Goal: Task Accomplishment & Management: Manage account settings

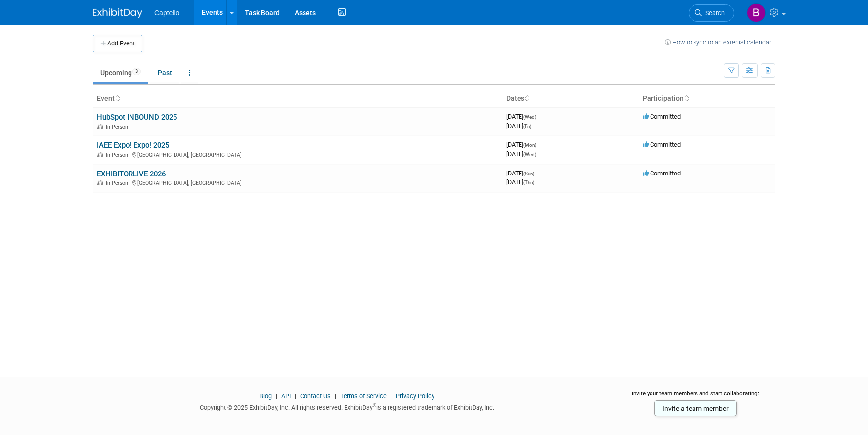
click at [466, 300] on div "Add Event How to sync to an external calendar... New Event Duplicate Event Warn…" at bounding box center [433, 192] width 697 height 335
click at [476, 297] on div "Add Event How to sync to an external calendar... New Event Duplicate Event Warn…" at bounding box center [433, 192] width 697 height 335
click at [151, 123] on div "In-Person" at bounding box center [297, 126] width 401 height 8
click at [129, 117] on link "HubSpot INBOUND 2025" at bounding box center [137, 117] width 80 height 9
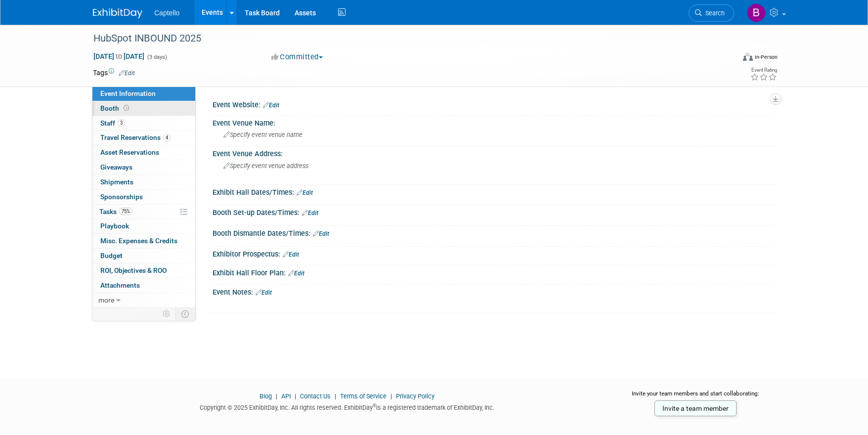
click at [106, 109] on span "Booth" at bounding box center [115, 108] width 31 height 8
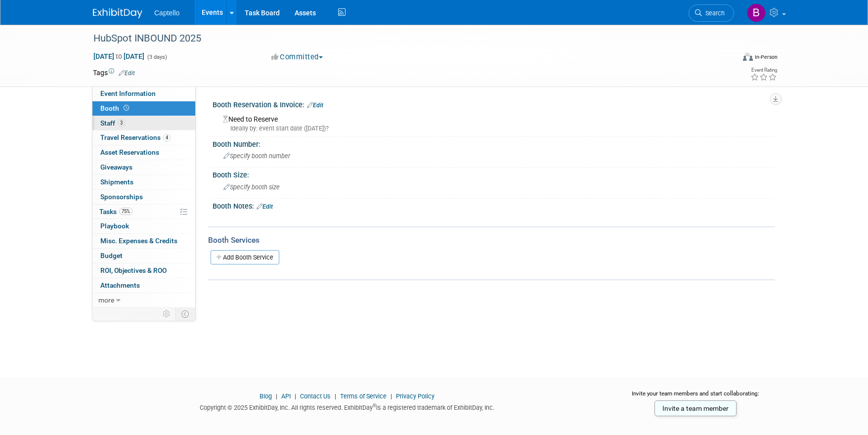
click at [107, 121] on span "Staff 3" at bounding box center [112, 123] width 25 height 8
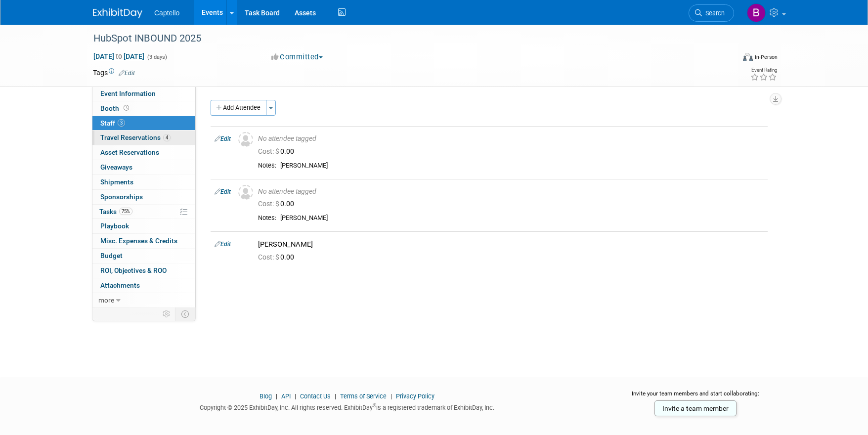
click at [112, 137] on span "Travel Reservations 4" at bounding box center [135, 137] width 70 height 8
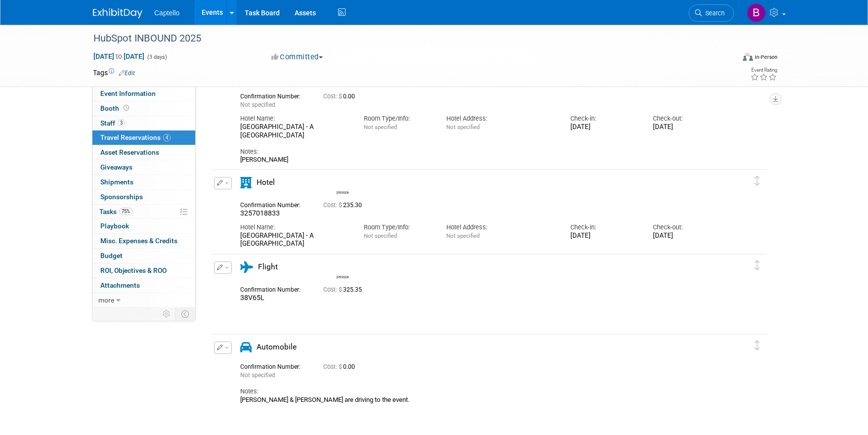
scroll to position [50, 0]
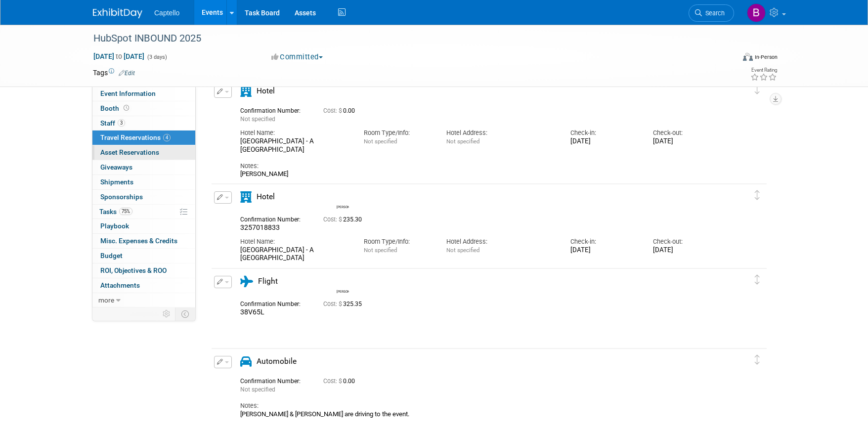
click at [134, 153] on span "Asset Reservations 0" at bounding box center [129, 152] width 59 height 8
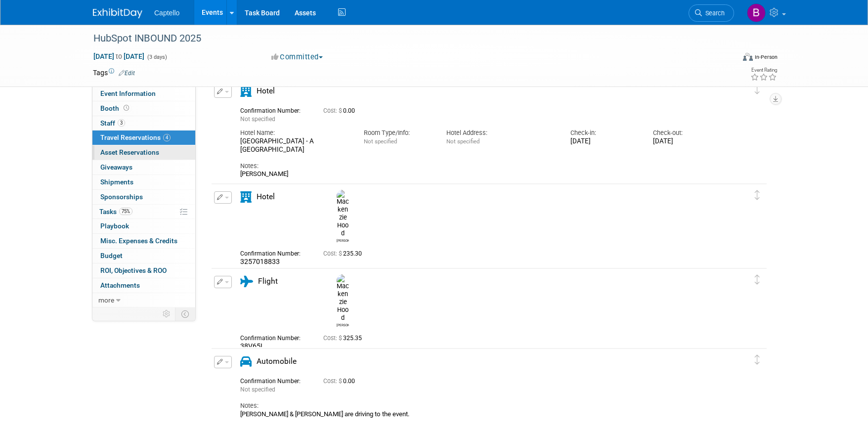
scroll to position [0, 0]
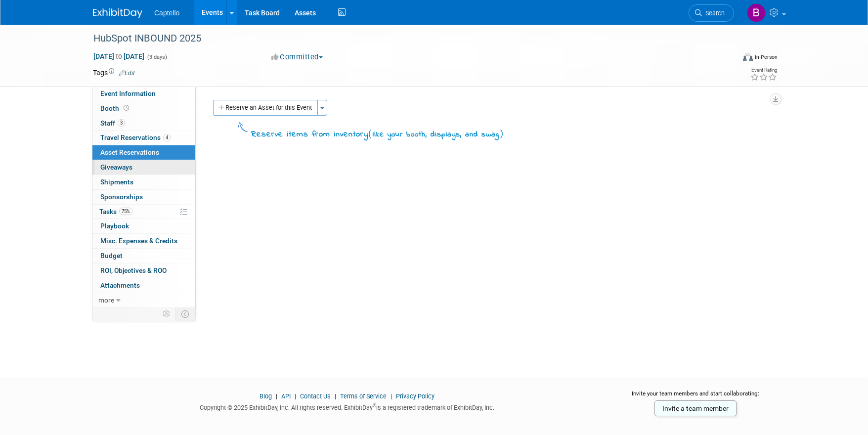
click at [124, 166] on span "Giveaways 0" at bounding box center [116, 167] width 32 height 8
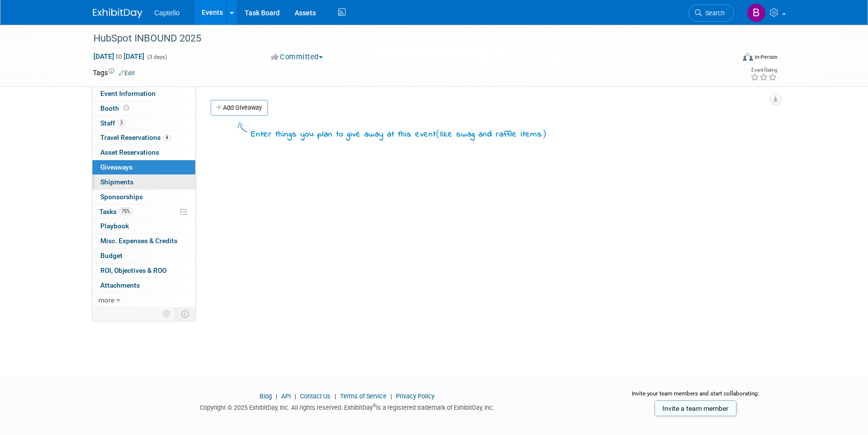
click at [120, 181] on span "Shipments 0" at bounding box center [116, 182] width 33 height 8
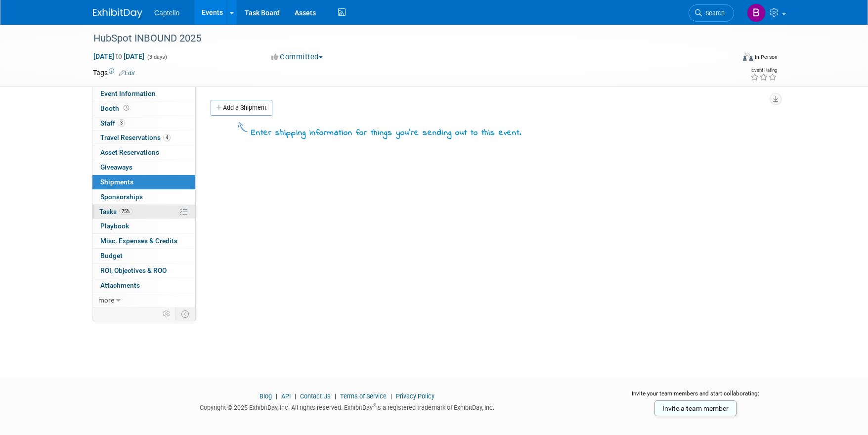
click at [115, 213] on span "Tasks 75%" at bounding box center [115, 212] width 33 height 8
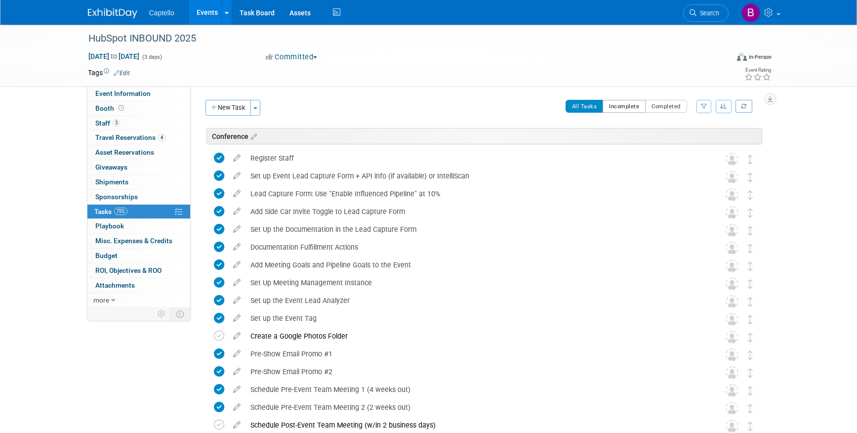
click at [617, 109] on button "Incomplete" at bounding box center [624, 106] width 43 height 13
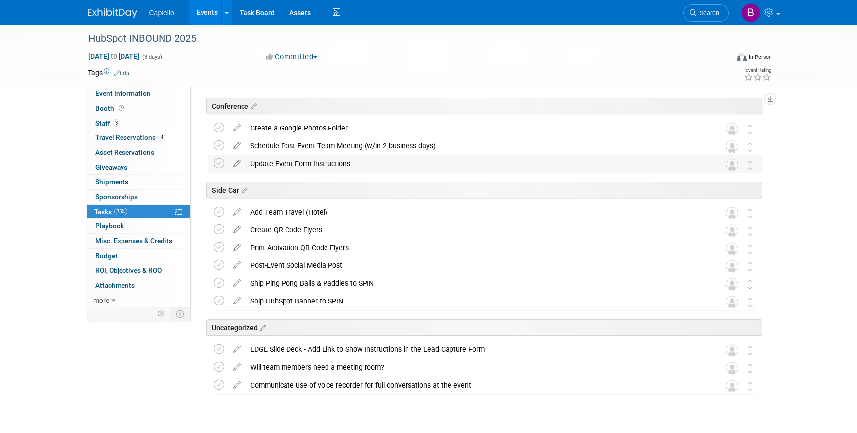
scroll to position [28, 0]
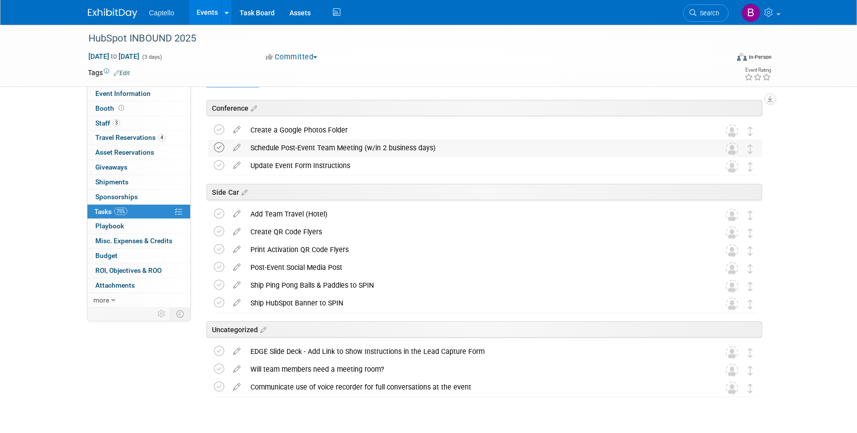
click at [220, 148] on icon at bounding box center [219, 147] width 10 height 10
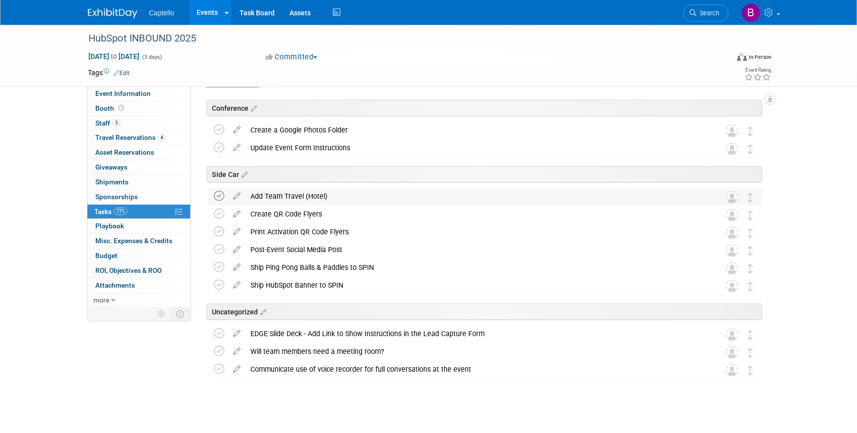
click at [219, 197] on icon at bounding box center [219, 196] width 10 height 10
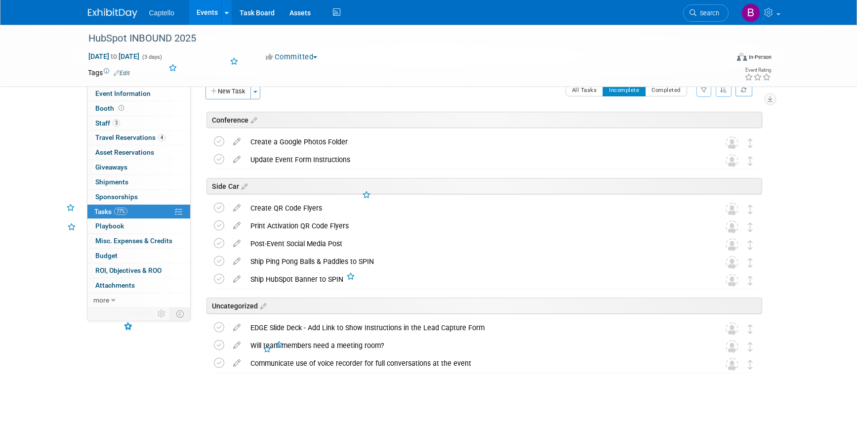
scroll to position [16, 0]
click at [219, 209] on icon at bounding box center [219, 208] width 10 height 10
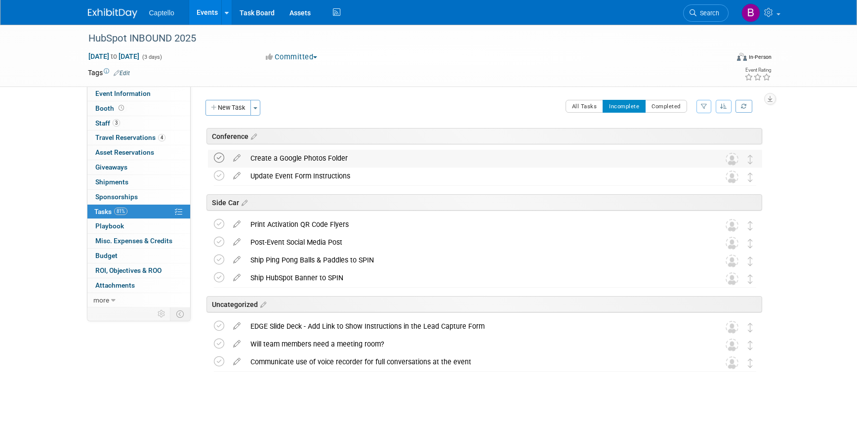
click at [218, 157] on icon at bounding box center [219, 158] width 10 height 10
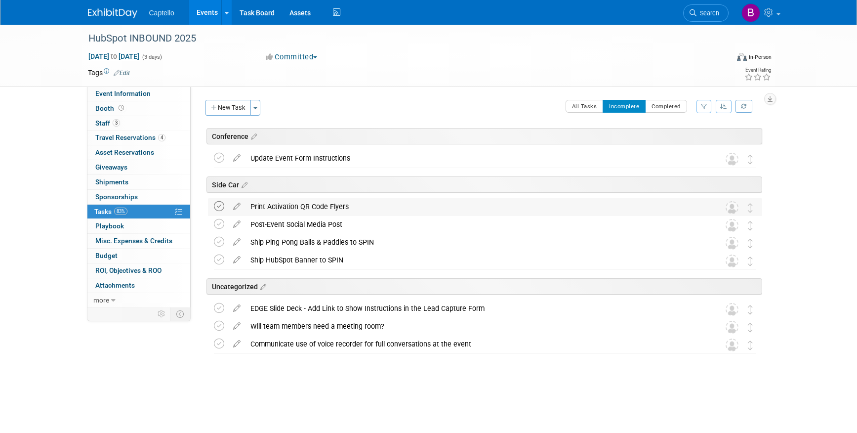
click at [219, 206] on icon at bounding box center [219, 206] width 10 height 10
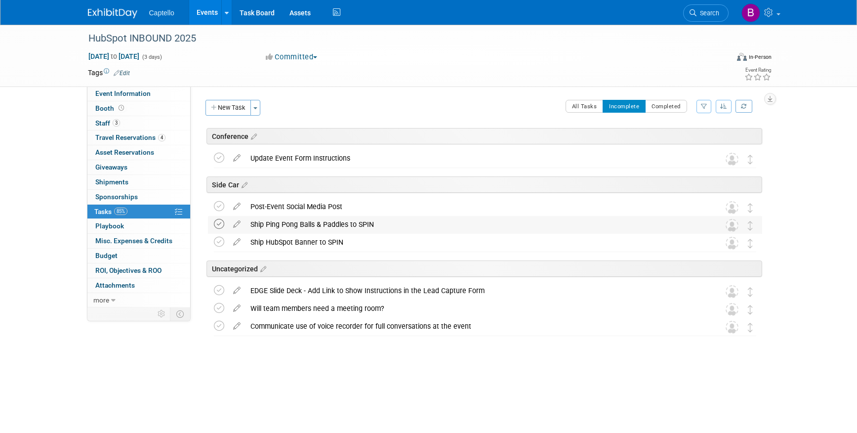
click at [217, 222] on icon at bounding box center [219, 224] width 10 height 10
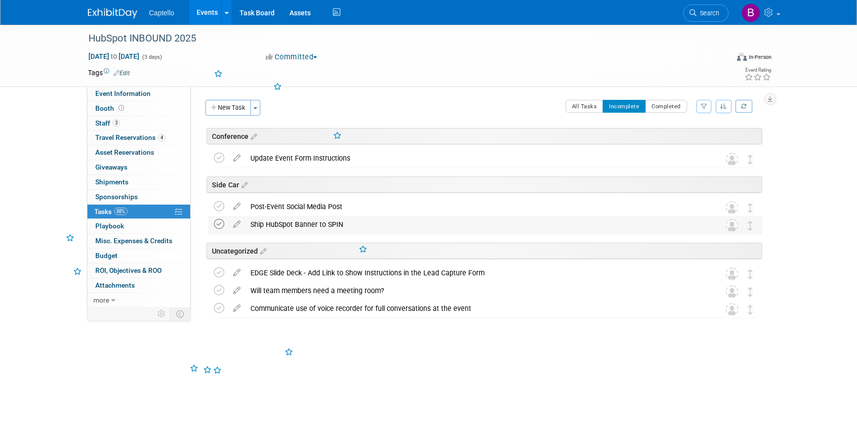
click at [220, 224] on icon at bounding box center [219, 224] width 10 height 10
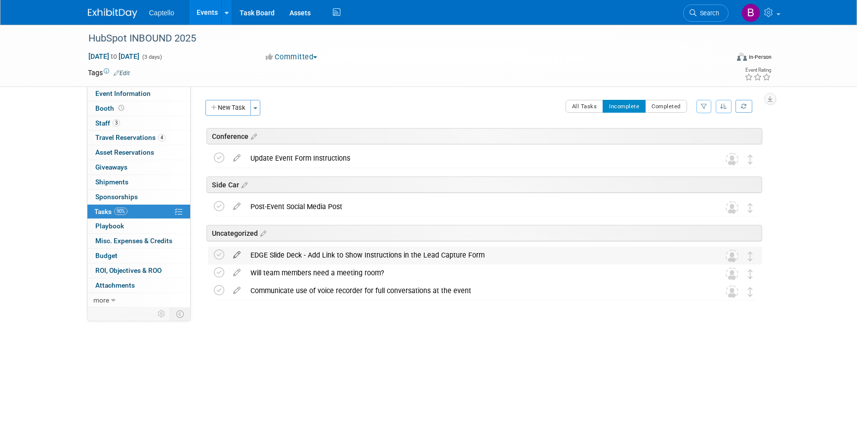
click at [236, 255] on icon at bounding box center [236, 253] width 17 height 12
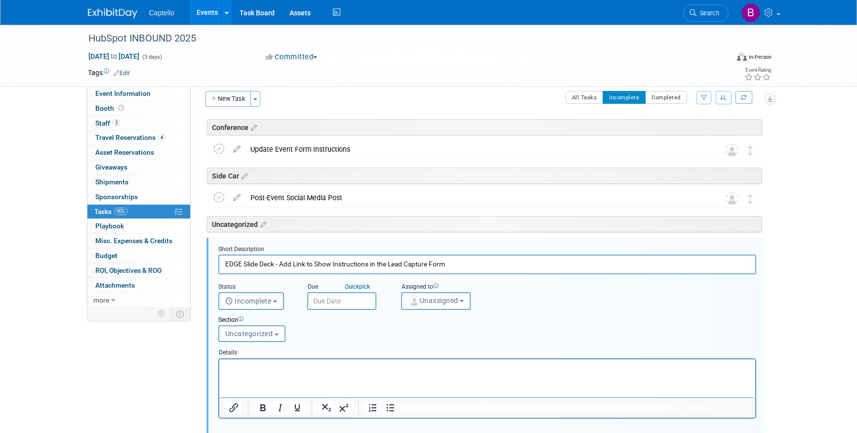
scroll to position [102, 0]
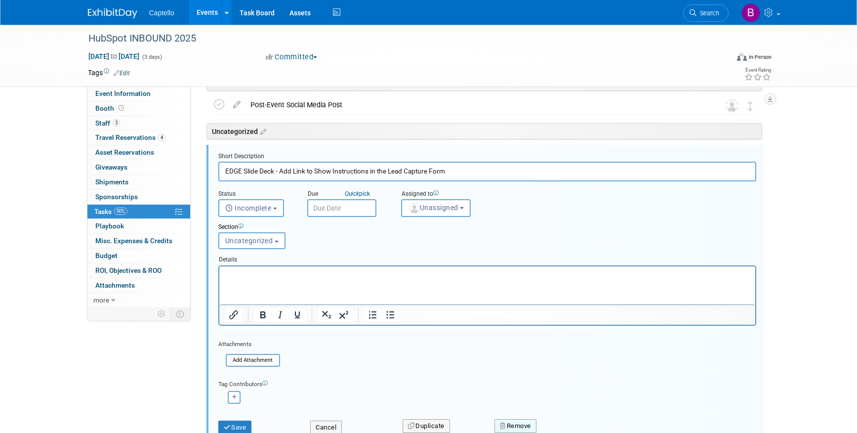
click at [504, 423] on icon "button" at bounding box center [503, 426] width 7 height 6
click at [577, 422] on link "Yes" at bounding box center [571, 420] width 29 height 16
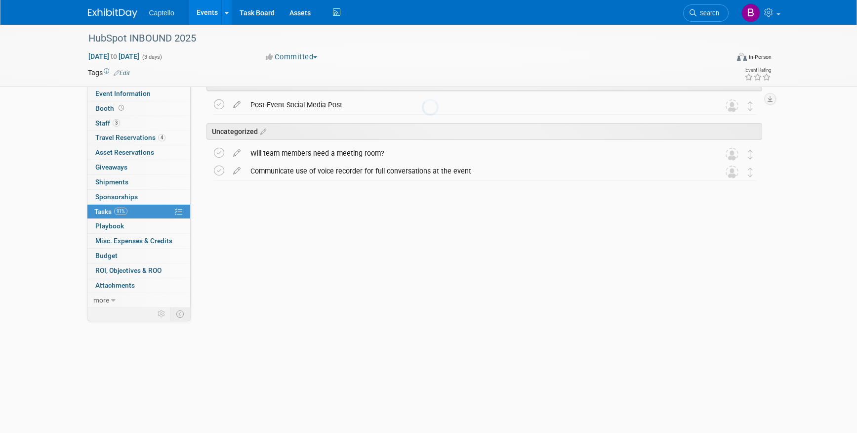
scroll to position [0, 0]
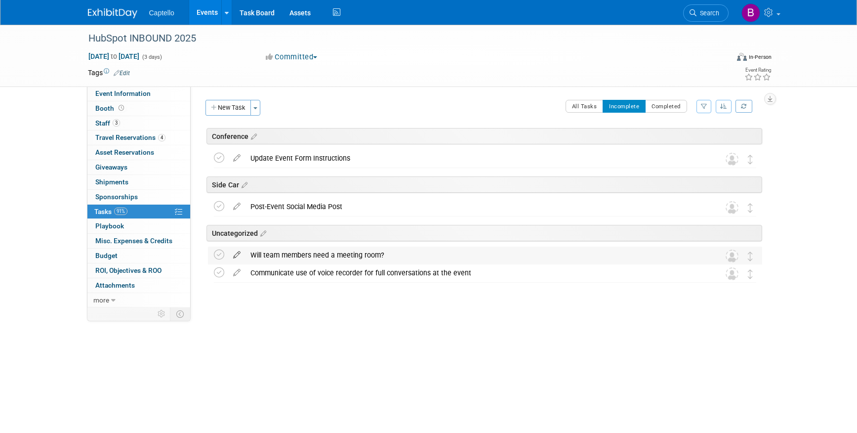
click at [238, 252] on icon at bounding box center [236, 253] width 17 height 12
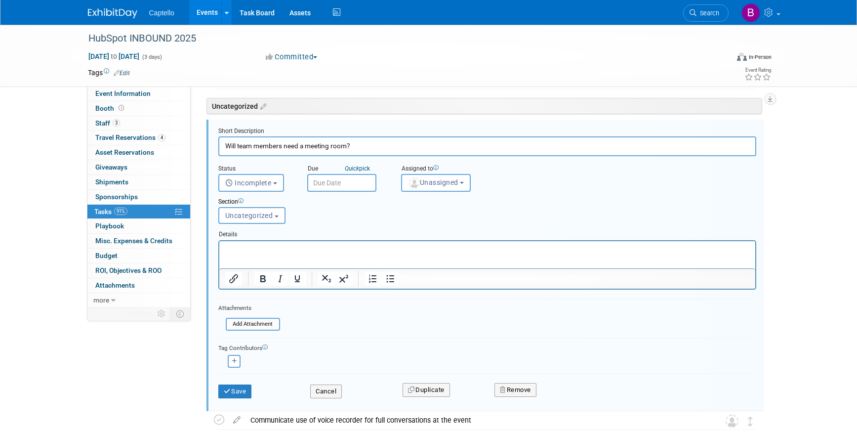
scroll to position [184, 0]
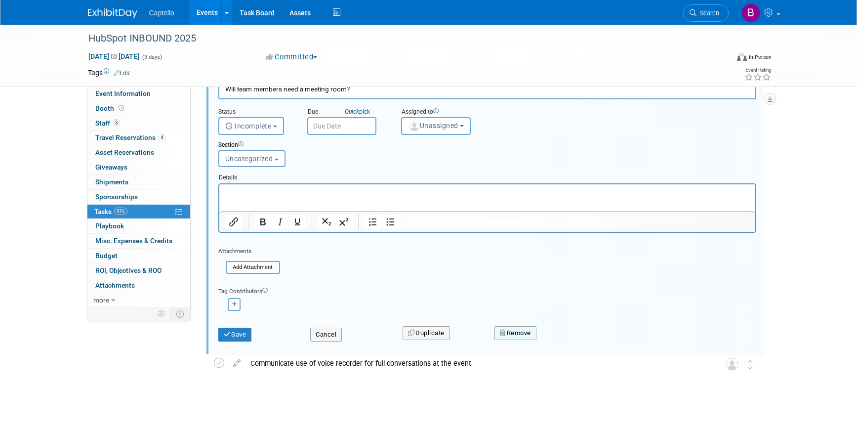
click at [513, 329] on button "Remove" at bounding box center [516, 333] width 42 height 14
click at [569, 336] on link "Yes" at bounding box center [571, 341] width 29 height 16
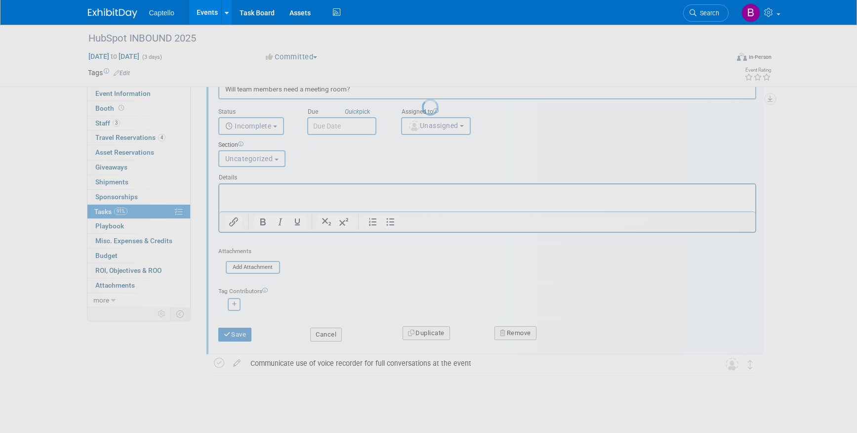
scroll to position [0, 0]
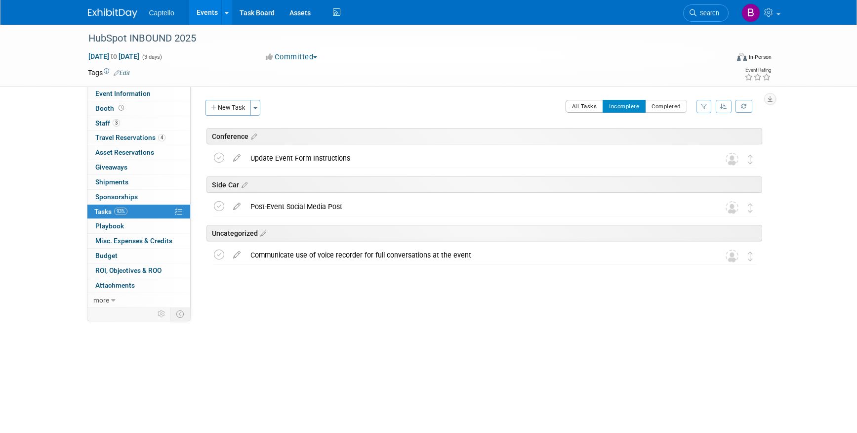
click at [570, 102] on button "All Tasks" at bounding box center [585, 106] width 38 height 13
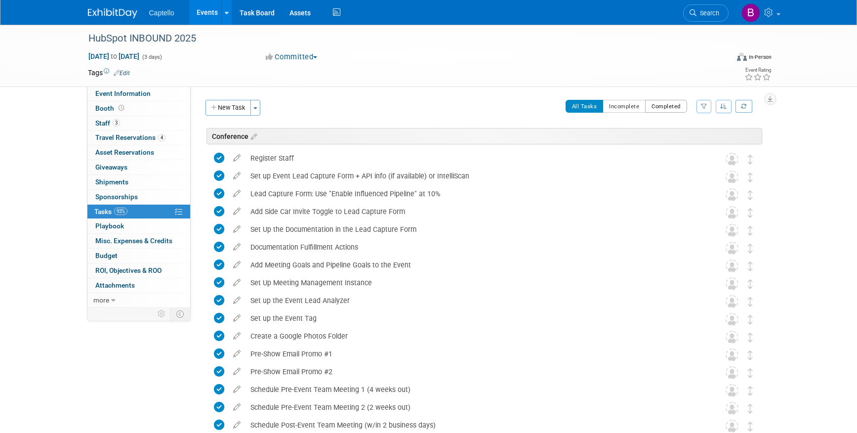
click at [659, 109] on button "Completed" at bounding box center [666, 106] width 42 height 13
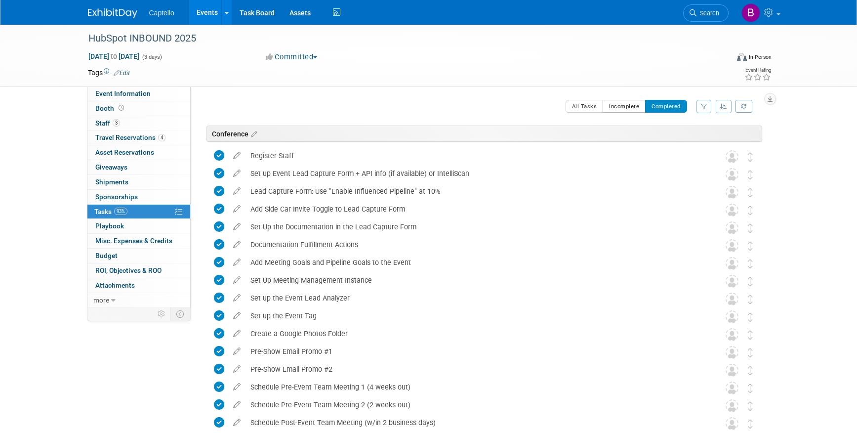
click at [632, 107] on button "Incomplete" at bounding box center [624, 106] width 43 height 13
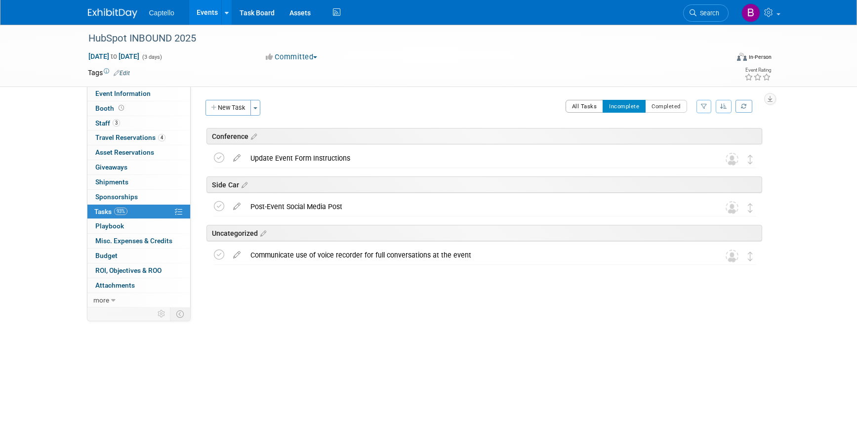
click at [590, 106] on button "All Tasks" at bounding box center [585, 106] width 38 height 13
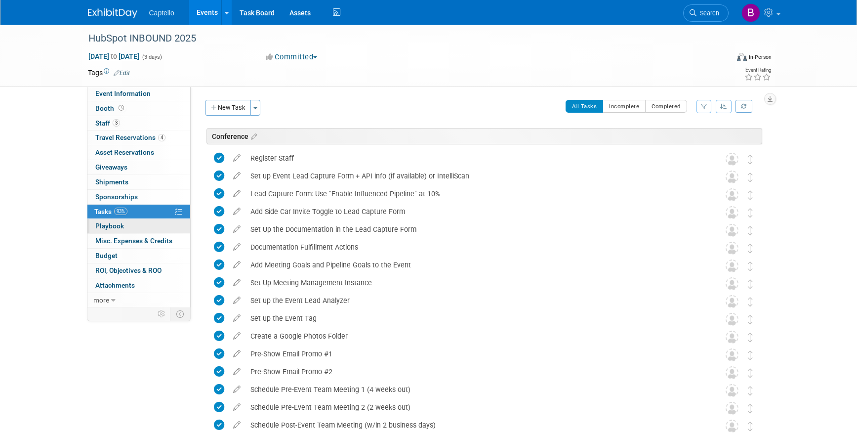
click at [123, 225] on span "Playbook 0" at bounding box center [109, 226] width 29 height 8
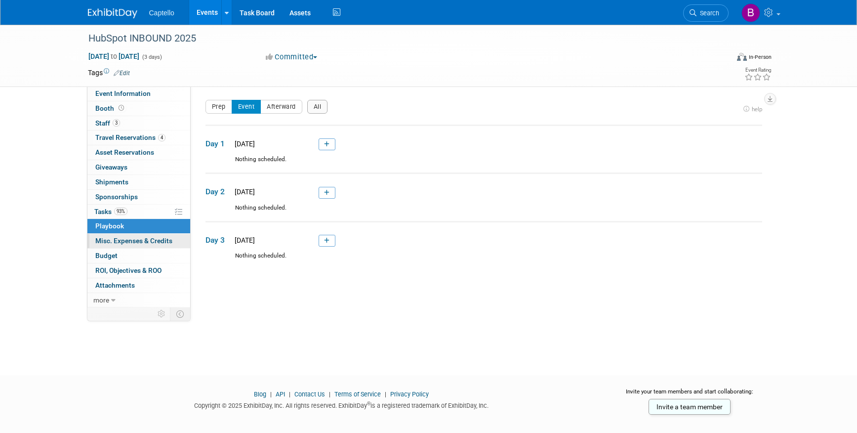
click at [128, 245] on link "0 Misc. Expenses & Credits 0" at bounding box center [138, 241] width 103 height 14
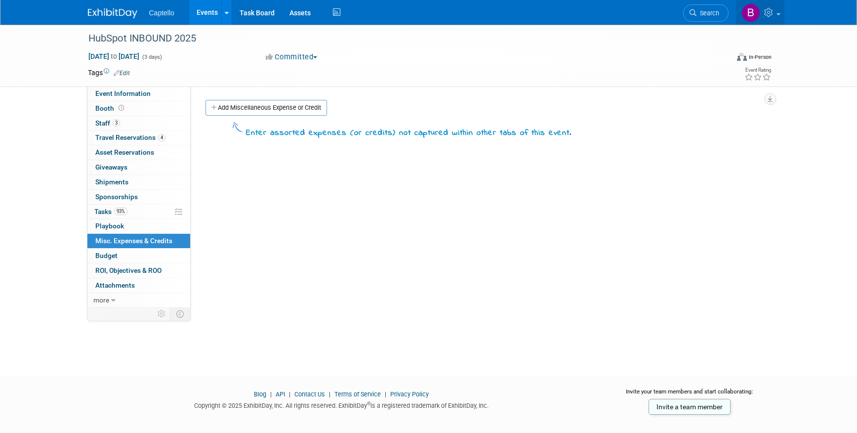
click at [747, 18] on img at bounding box center [751, 12] width 19 height 19
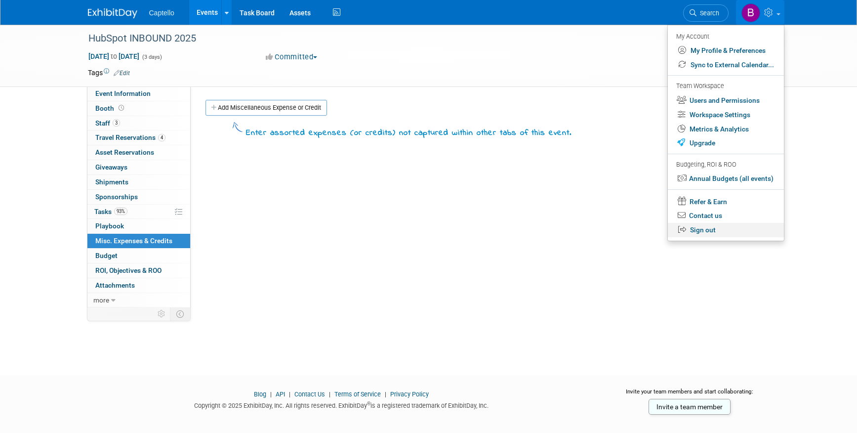
click at [701, 234] on link "Sign out" at bounding box center [726, 230] width 116 height 14
